Goal: Information Seeking & Learning: Learn about a topic

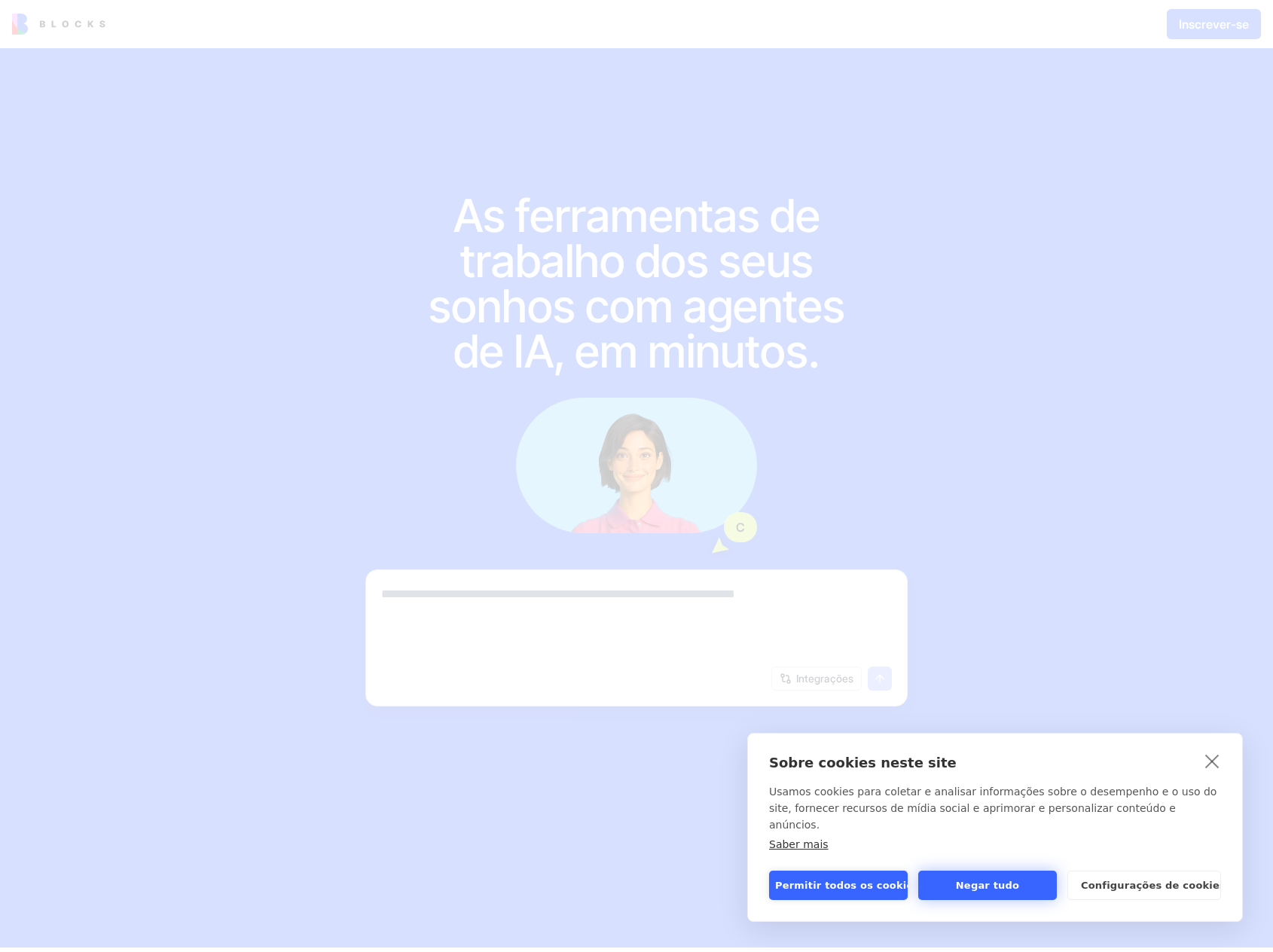
click at [982, 891] on button "Negar tudo" at bounding box center [987, 885] width 138 height 30
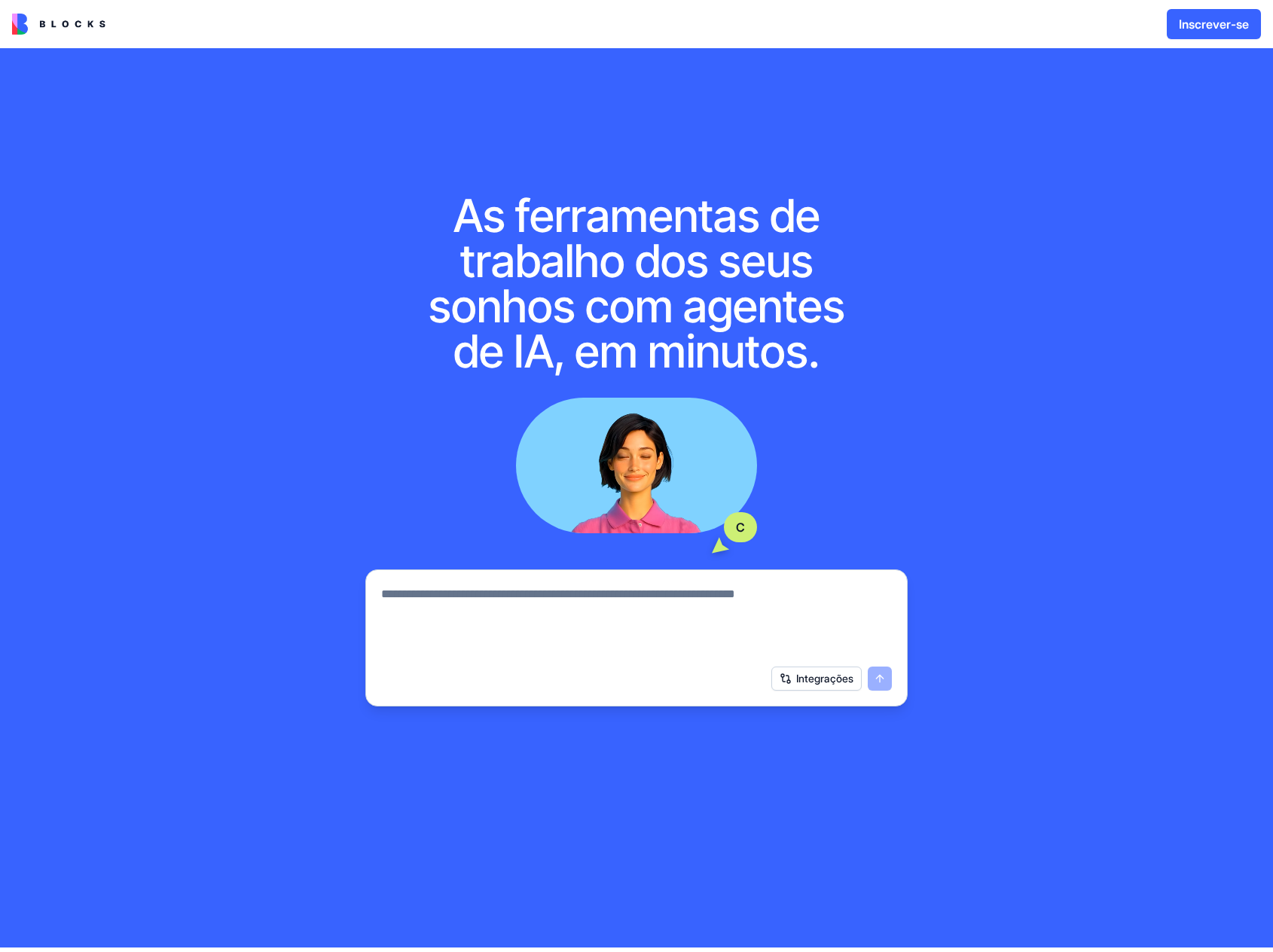
click at [64, 29] on img at bounding box center [59, 24] width 93 height 21
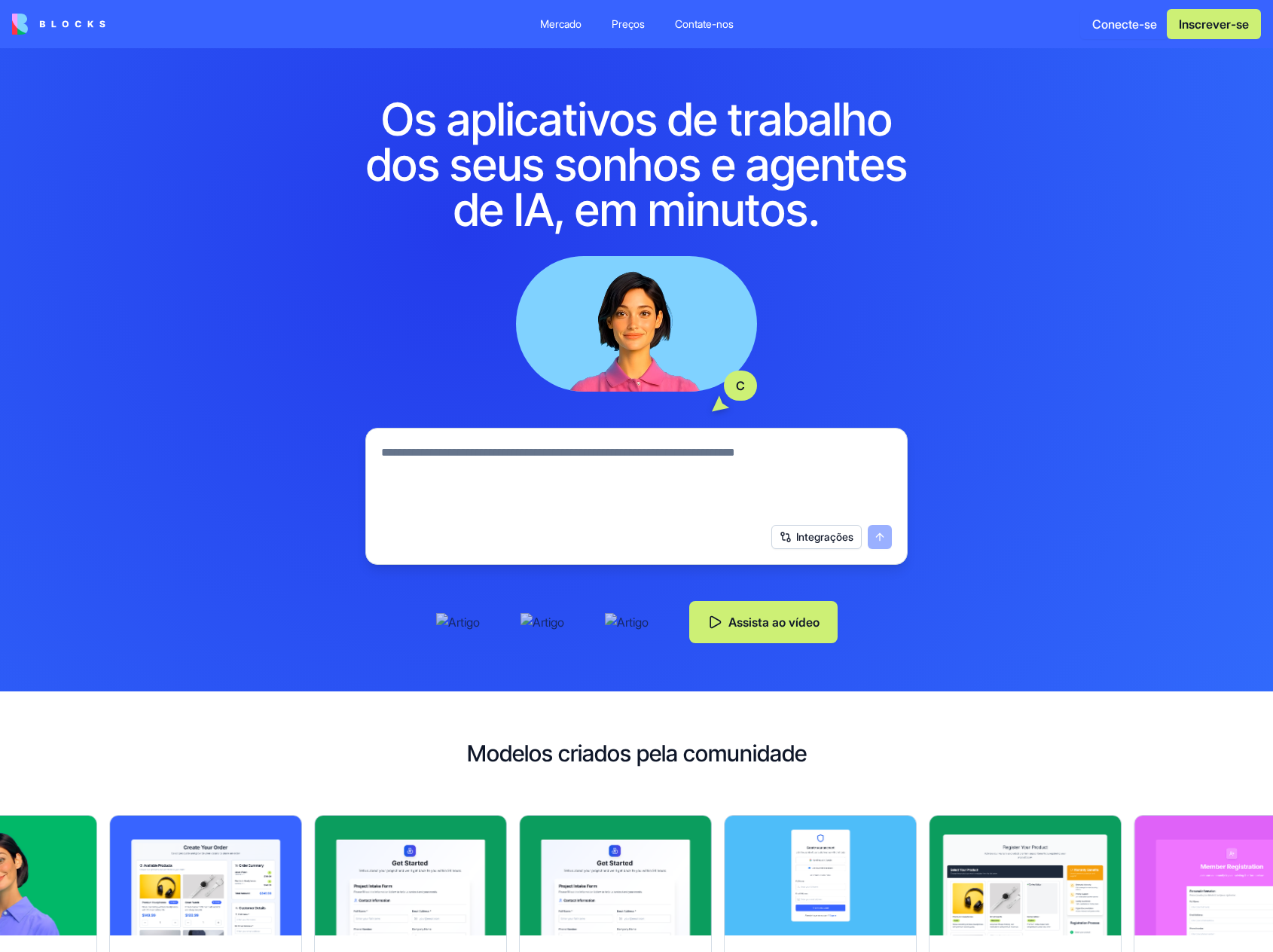
click at [622, 21] on font "Preços" at bounding box center [628, 23] width 33 height 13
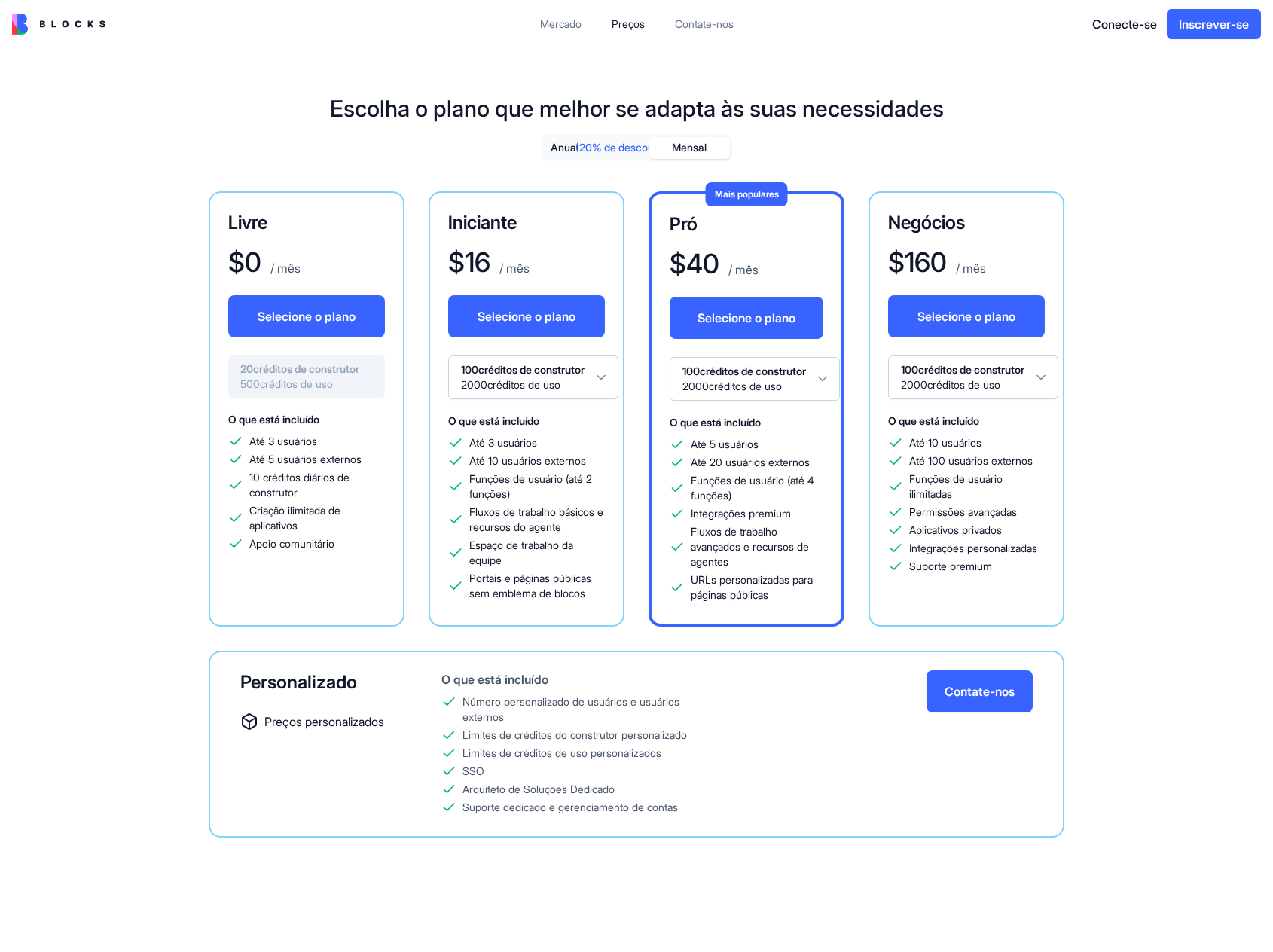
click at [689, 147] on font "Mensal" at bounding box center [688, 147] width 35 height 13
click at [693, 147] on font "Mensal" at bounding box center [688, 147] width 35 height 13
click at [608, 147] on font "(20% de desconto)" at bounding box center [621, 147] width 91 height 13
click at [558, 138] on button "Anual (20% de desconto)" at bounding box center [597, 148] width 105 height 22
click at [558, 141] on font "Anual" at bounding box center [564, 147] width 28 height 13
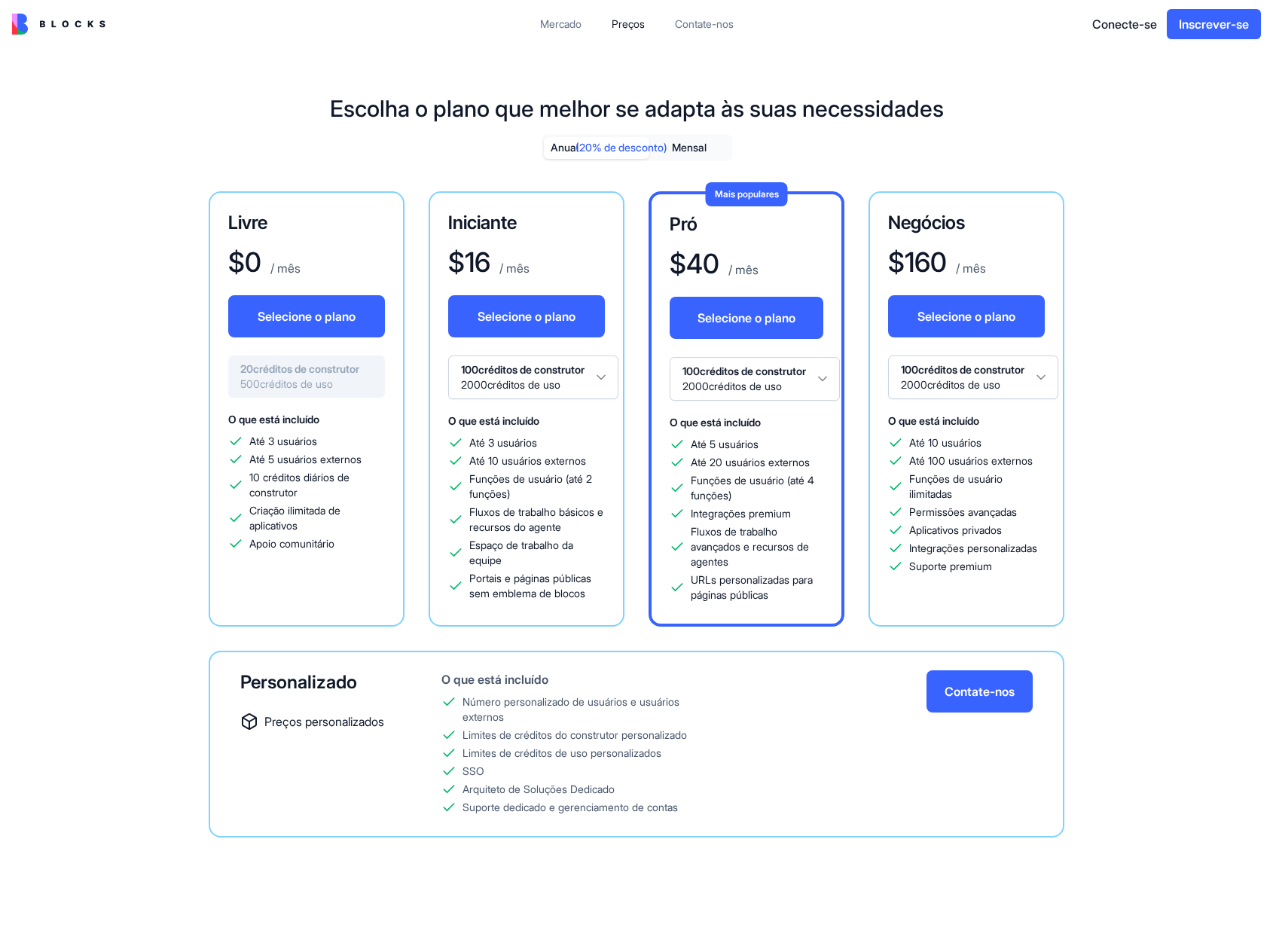
click at [558, 144] on font "Anual" at bounding box center [564, 147] width 28 height 13
click at [544, 20] on font "Mercado" at bounding box center [561, 23] width 42 height 13
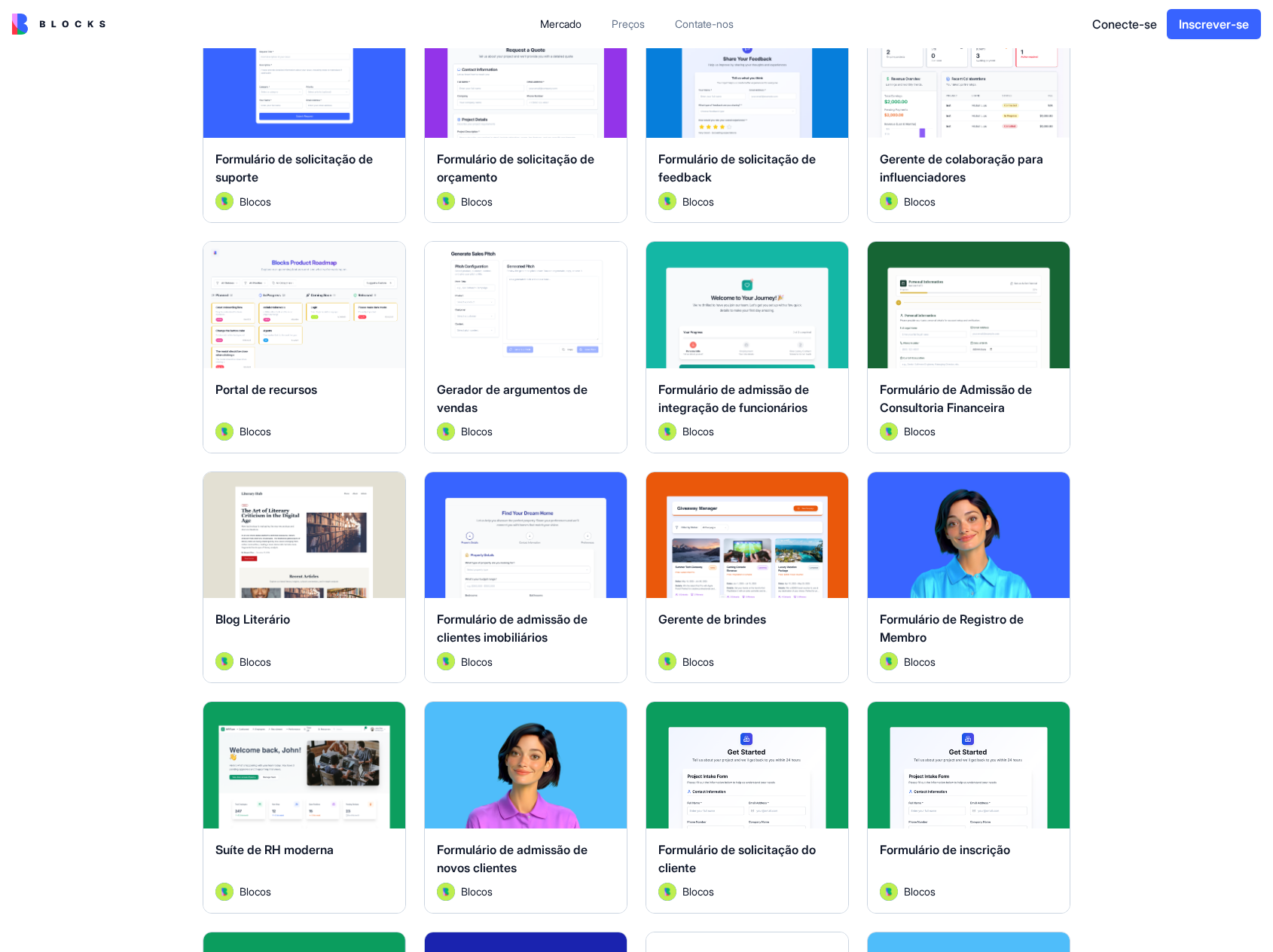
scroll to position [979, 0]
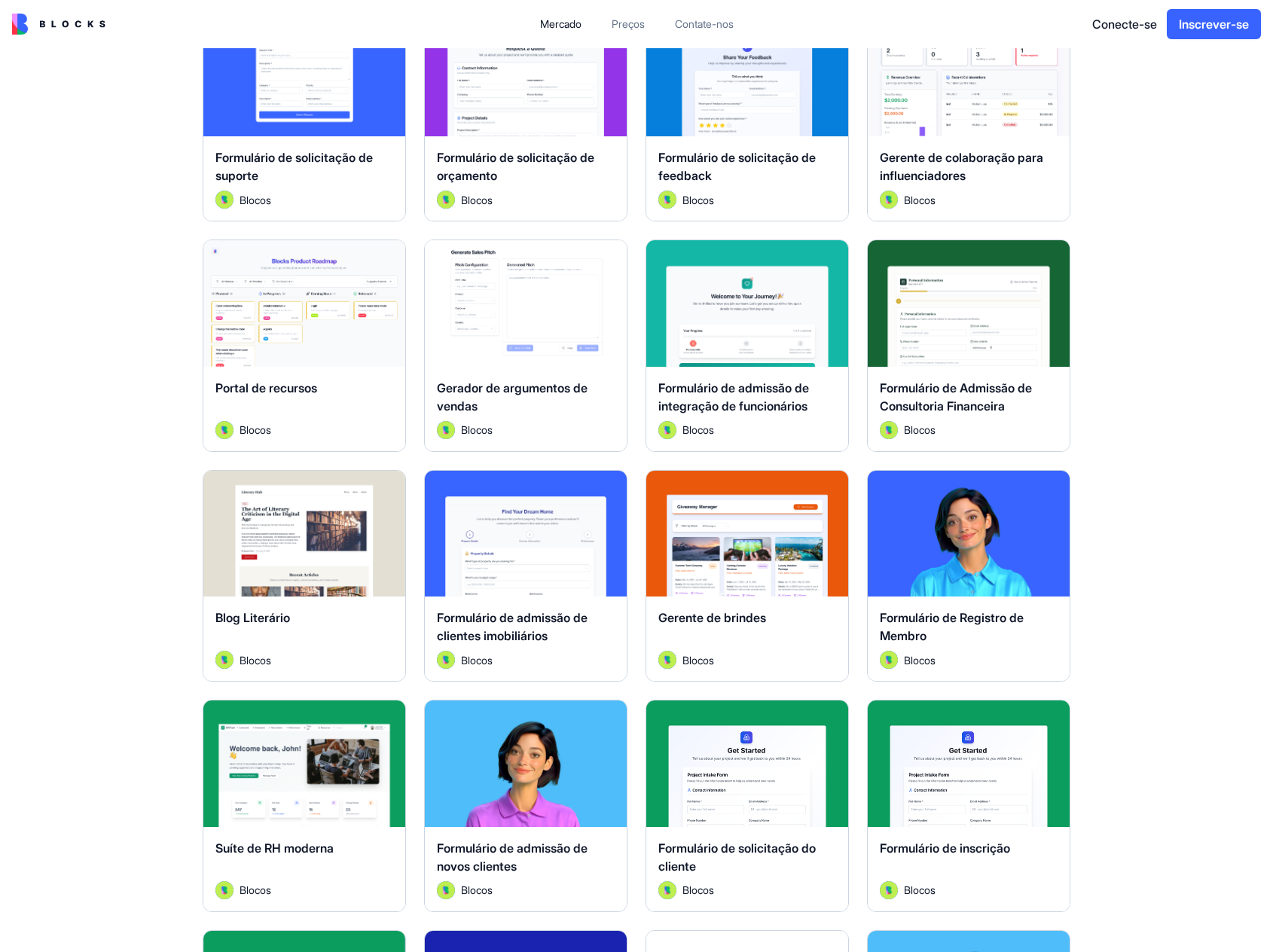
click at [305, 304] on font "Explorar" at bounding box center [303, 303] width 45 height 15
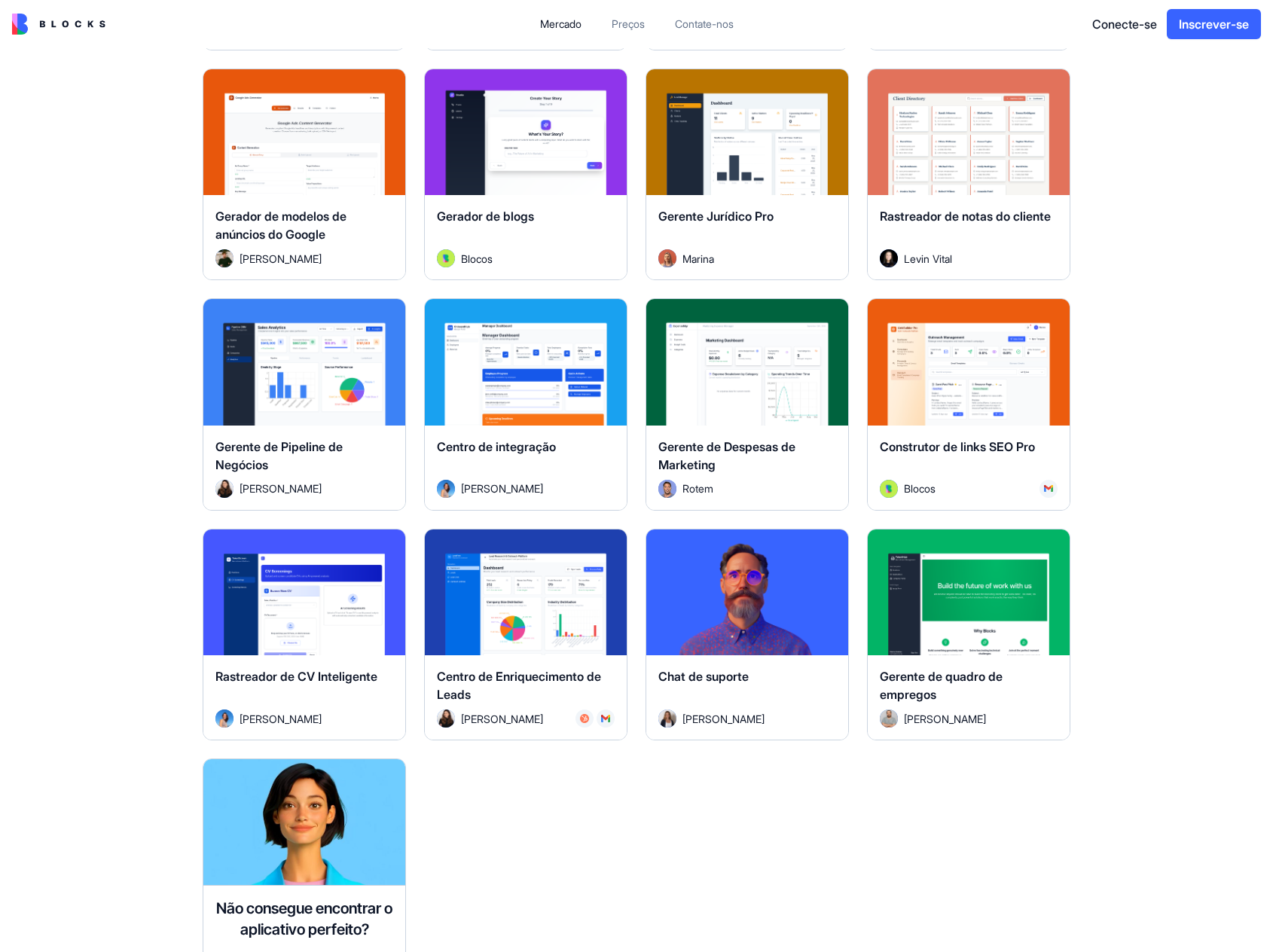
scroll to position [3685, 0]
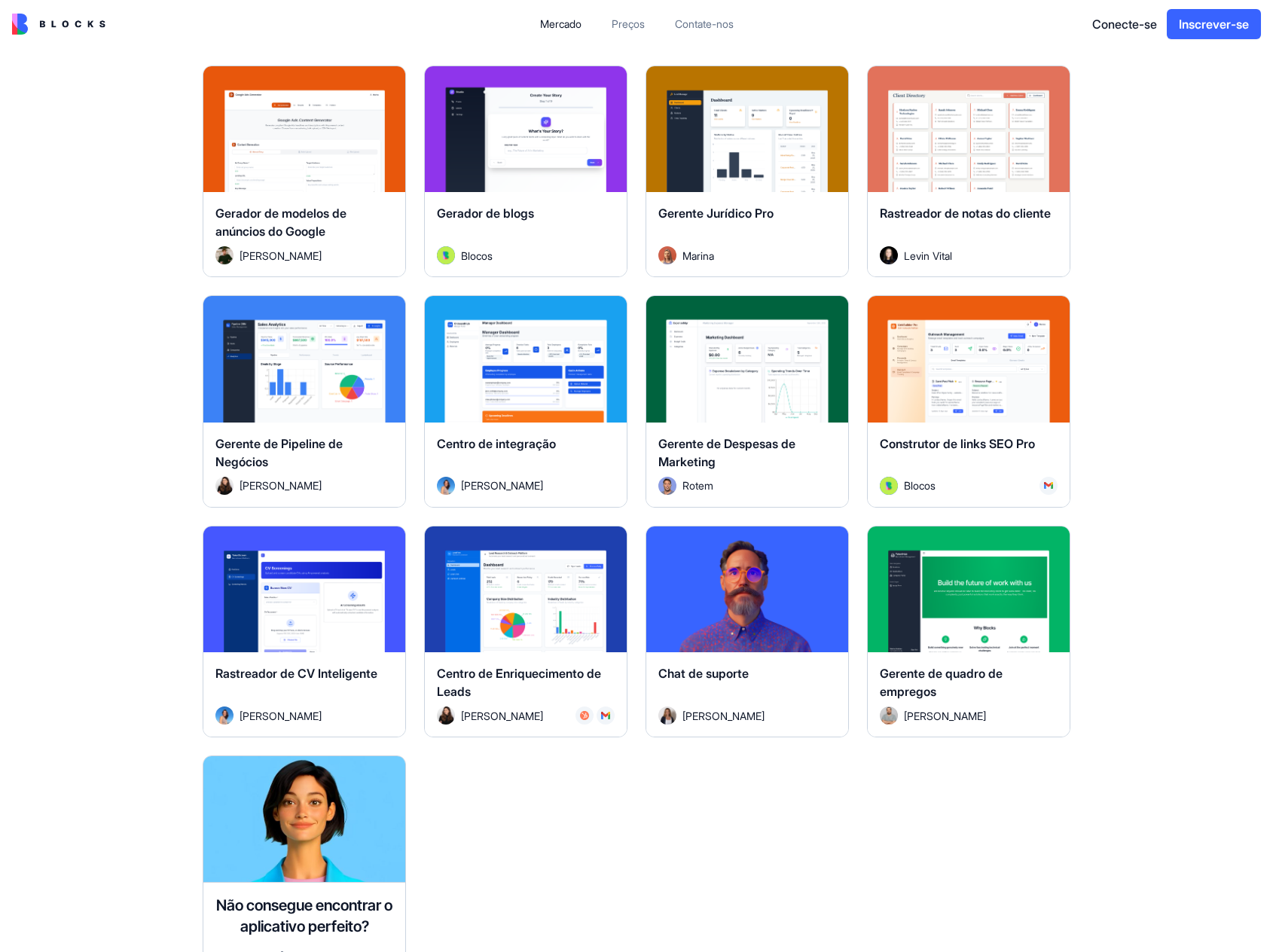
click at [302, 356] on font "Explorar" at bounding box center [303, 359] width 45 height 15
